Goal: Task Accomplishment & Management: Use online tool/utility

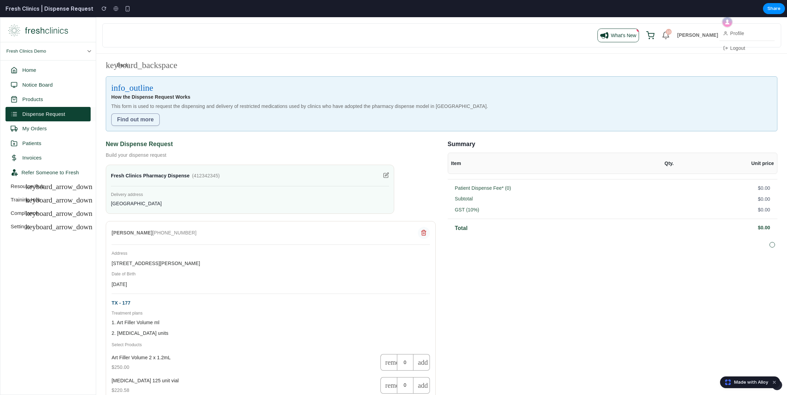
scroll to position [188, 0]
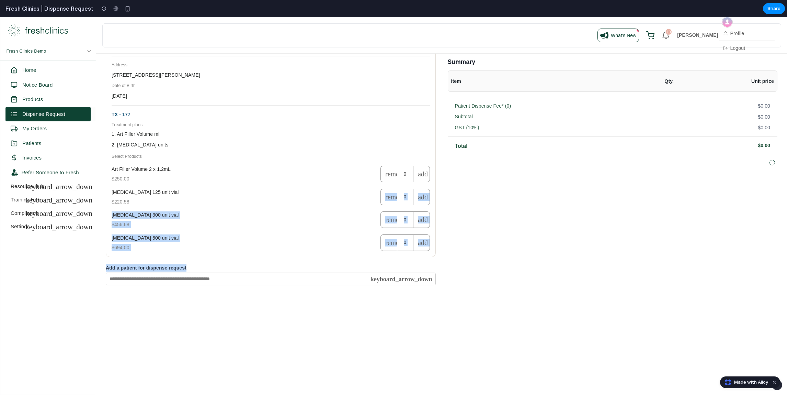
drag, startPoint x: 302, startPoint y: 200, endPoint x: 364, endPoint y: 294, distance: 113.5
click at [364, 294] on div "keyboard_backspace Back info_outline How the Dispense Request Works This form i…" at bounding box center [441, 79] width 691 height 429
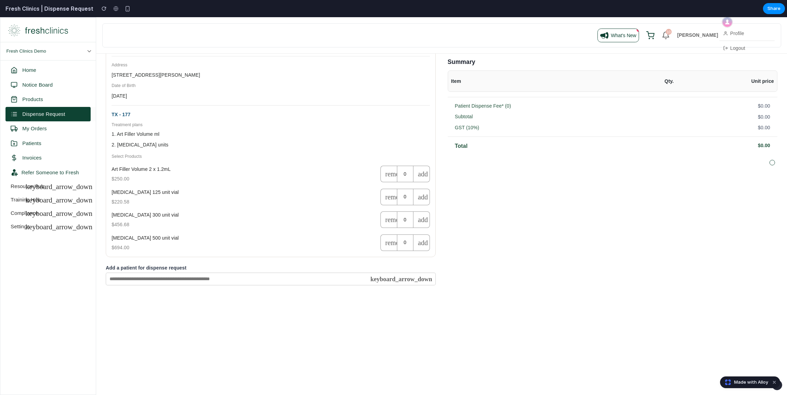
drag, startPoint x: 410, startPoint y: 278, endPoint x: 345, endPoint y: 277, distance: 64.9
click at [347, 278] on input "text" at bounding box center [271, 278] width 330 height 13
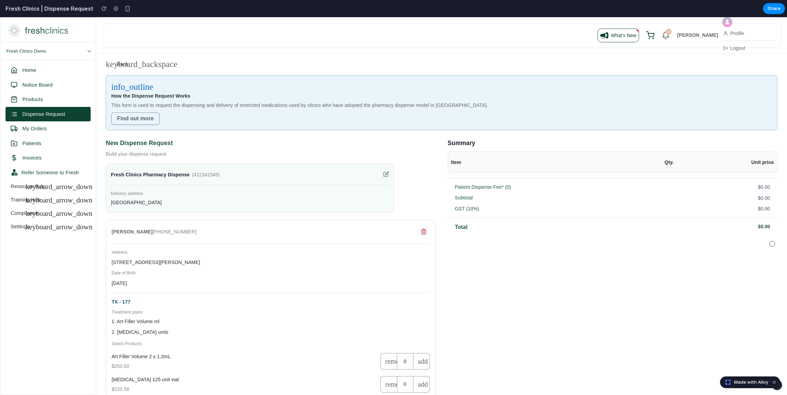
scroll to position [0, 0]
click at [45, 251] on section "Home Notice Board Products Dispense Request My Orders Patients Invoices Refer S…" at bounding box center [47, 321] width 95 height 523
drag, startPoint x: 46, startPoint y: 248, endPoint x: 7, endPoint y: 56, distance: 196.4
click at [7, 56] on div "Fresh Clinics Demo Home Notice Board Products Dispense Request My Orders Patien…" at bounding box center [47, 301] width 95 height 566
click at [48, 239] on section "Home Notice Board Products Dispense Request My Orders Patients Invoices Refer S…" at bounding box center [47, 321] width 95 height 523
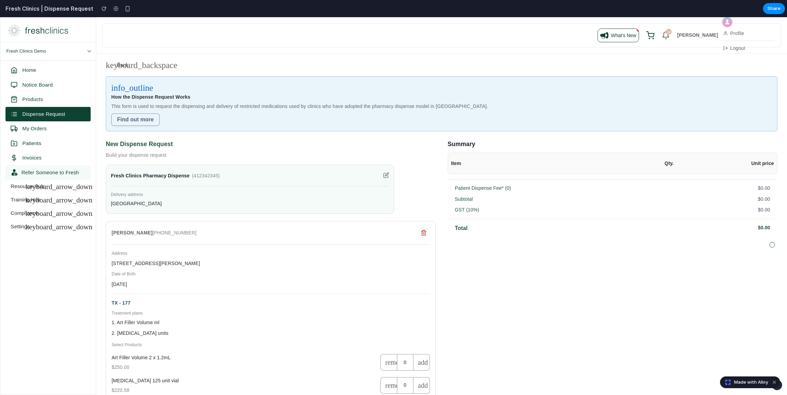
click at [37, 166] on link "Refer Someone to Fresh" at bounding box center [47, 172] width 85 height 15
click at [33, 143] on span "Patients" at bounding box center [31, 143] width 19 height 8
click at [30, 82] on span "Notice Board" at bounding box center [37, 85] width 30 height 8
click at [30, 68] on span "Home" at bounding box center [29, 70] width 14 height 8
click at [39, 48] on div "Fresh Clinics Demo" at bounding box center [50, 51] width 86 height 18
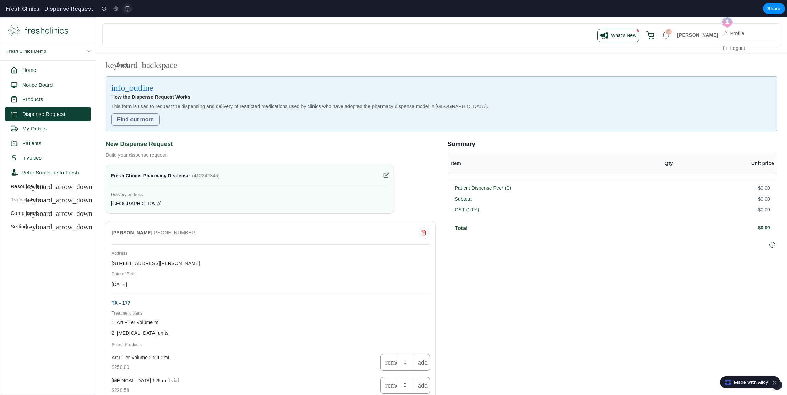
click at [125, 8] on div "button" at bounding box center [128, 9] width 6 height 6
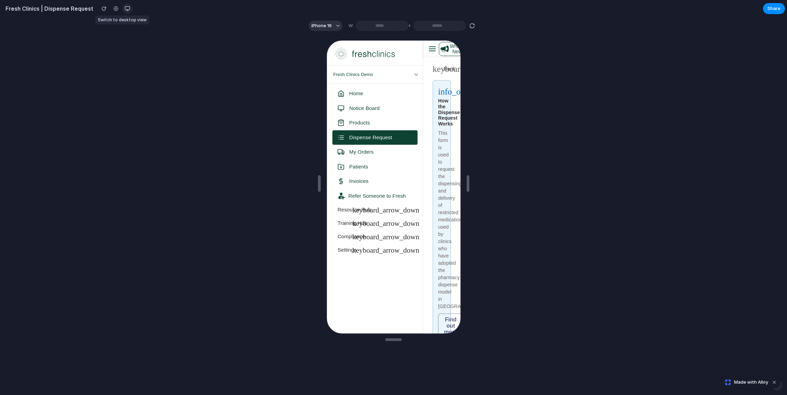
click at [125, 8] on div "button" at bounding box center [127, 8] width 5 height 5
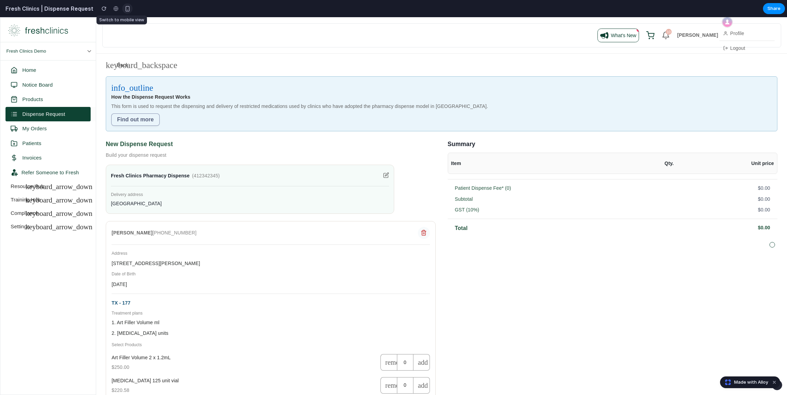
click at [125, 8] on div "button" at bounding box center [128, 9] width 6 height 6
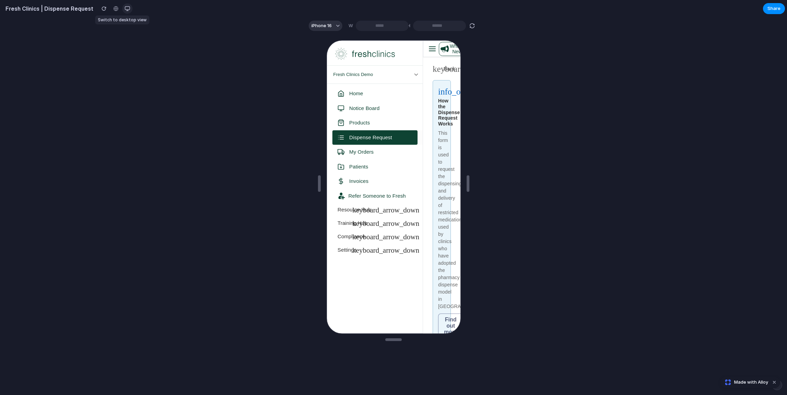
click at [125, 8] on div "button" at bounding box center [127, 8] width 5 height 5
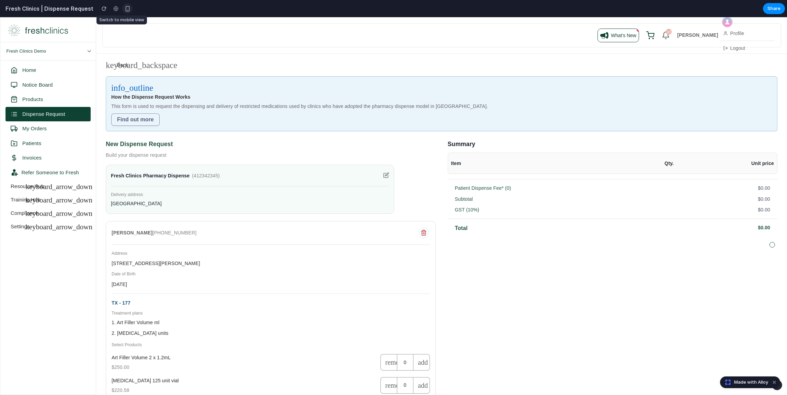
click at [125, 8] on div "button" at bounding box center [128, 9] width 6 height 6
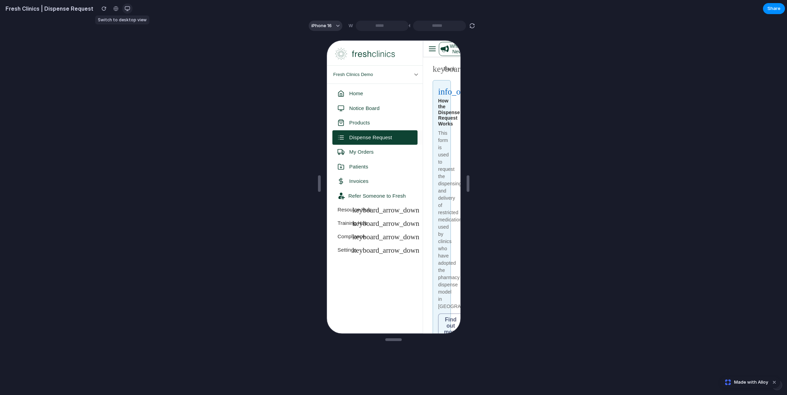
click at [125, 8] on div "button" at bounding box center [127, 8] width 5 height 5
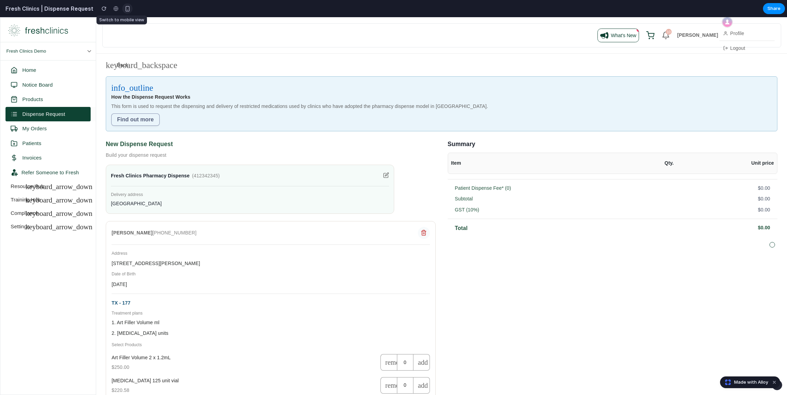
click at [125, 8] on div "button" at bounding box center [128, 9] width 6 height 6
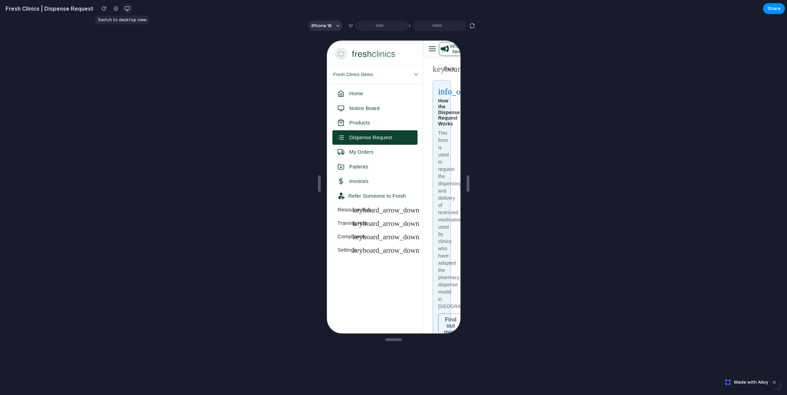
click at [125, 8] on div "button" at bounding box center [127, 8] width 5 height 5
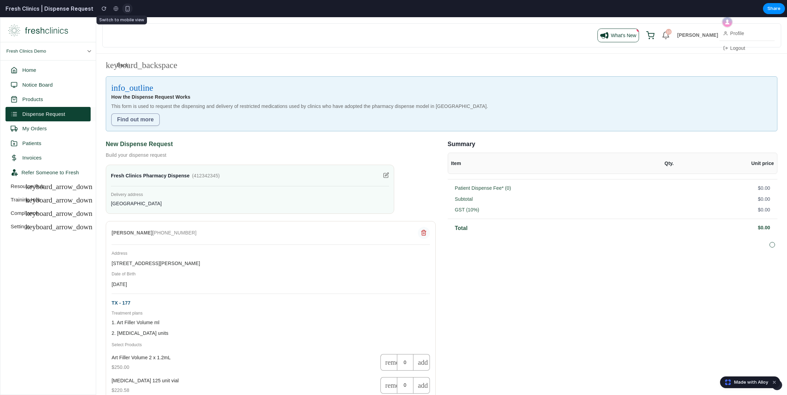
click at [125, 8] on div "button" at bounding box center [128, 9] width 6 height 6
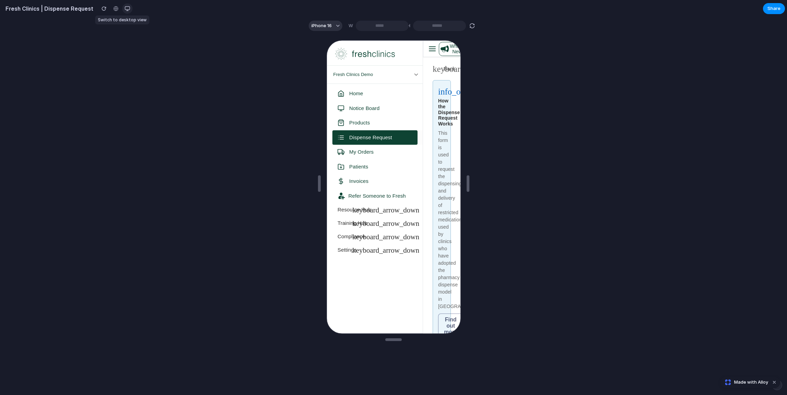
click at [125, 8] on div "button" at bounding box center [127, 8] width 5 height 5
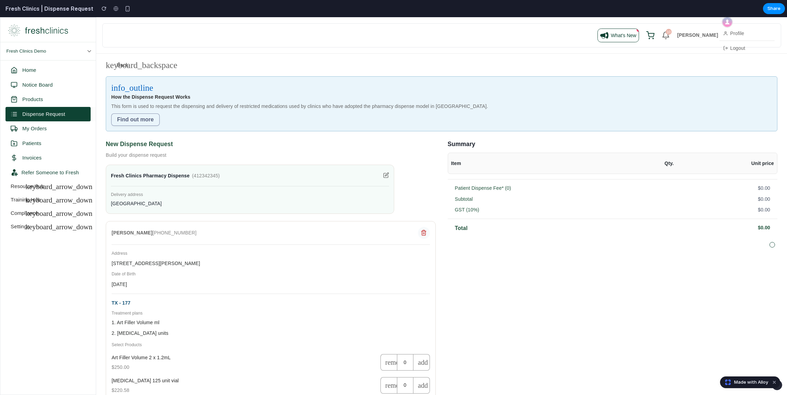
click at [335, 152] on p "Build your dispense request" at bounding box center [271, 154] width 330 height 7
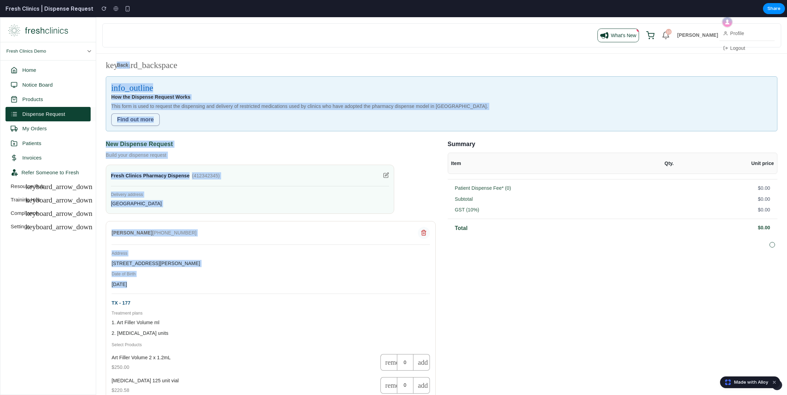
drag, startPoint x: 406, startPoint y: 61, endPoint x: 406, endPoint y: 292, distance: 230.8
click at [406, 291] on div "keyboard_backspace Back info_outline How the Dispense Request Works This form i…" at bounding box center [441, 268] width 677 height 415
click at [406, 292] on div "[PERSON_NAME] [PHONE_NUMBER] Address [STREET_ADDRESS][PERSON_NAME][DEMOGRAPHIC_…" at bounding box center [271, 333] width 330 height 224
